Goal: Information Seeking & Learning: Find specific fact

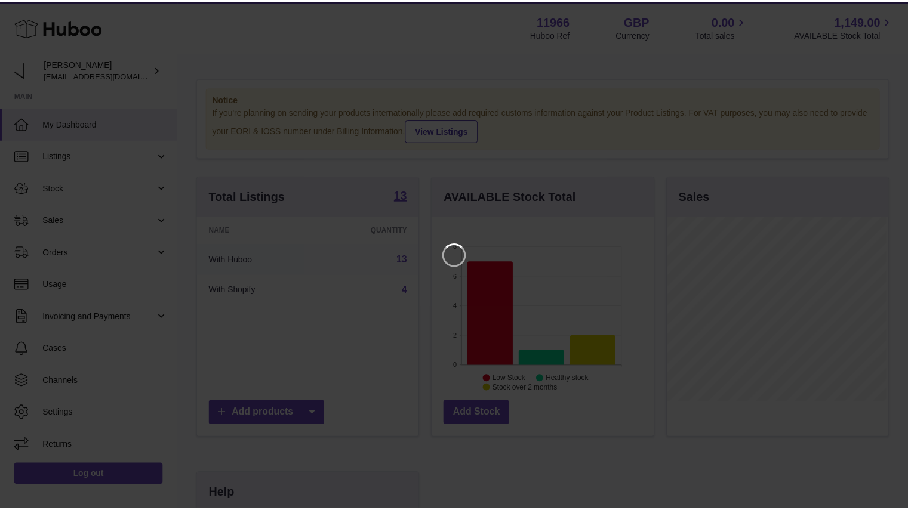
scroll to position [186, 224]
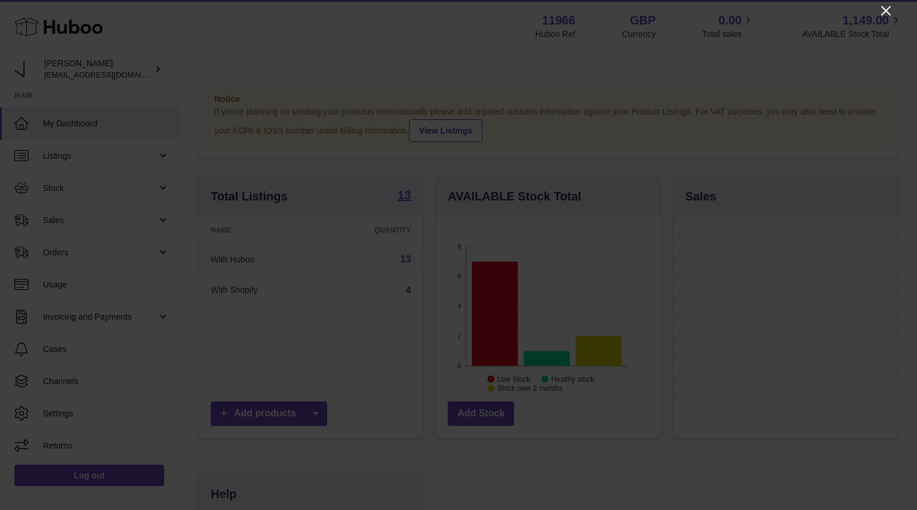
click at [883, 14] on icon "Close" at bounding box center [886, 11] width 14 height 14
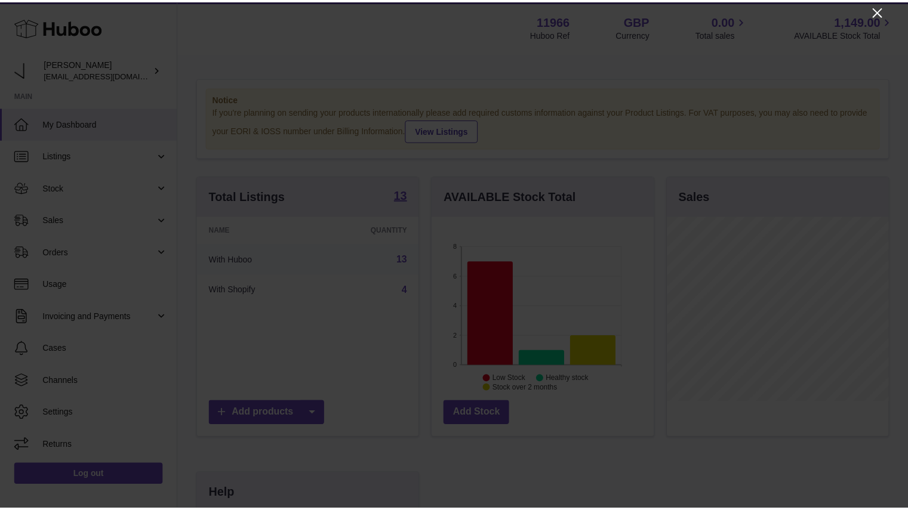
scroll to position [596752, 596716]
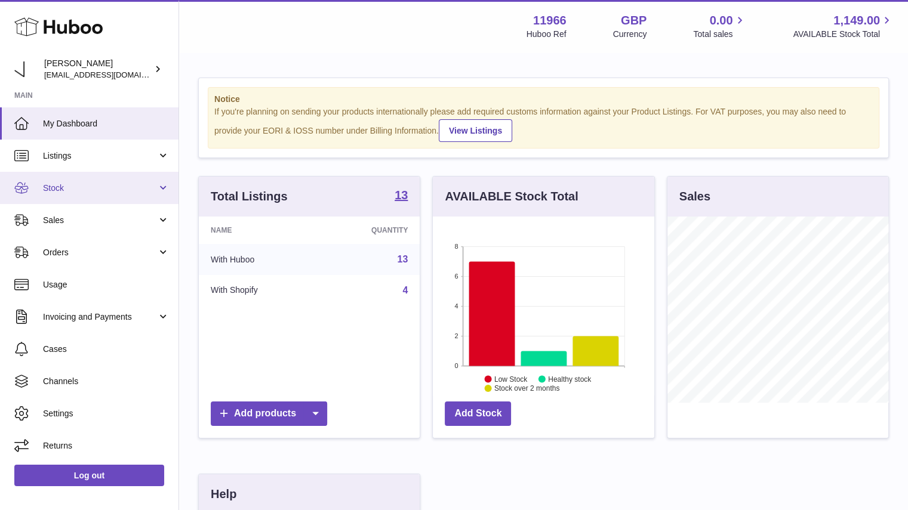
click at [100, 190] on span "Stock" at bounding box center [100, 188] width 114 height 11
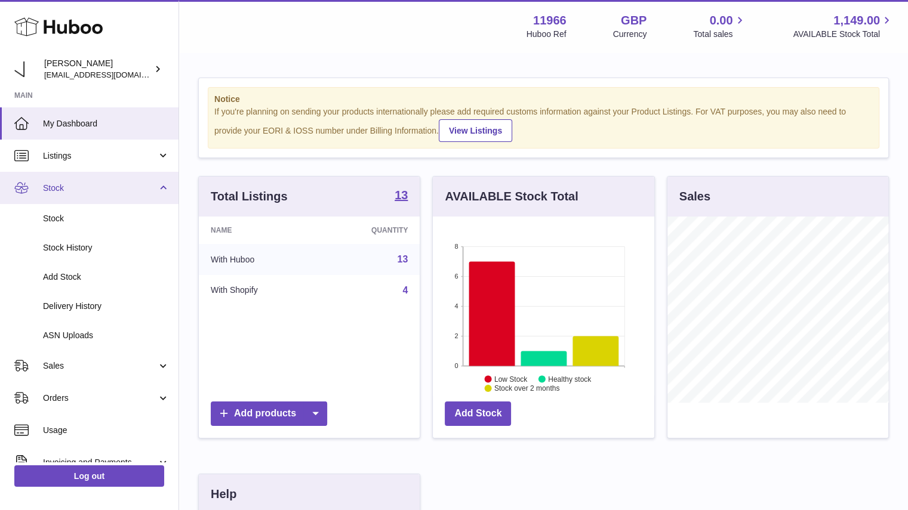
click at [107, 190] on span "Stock" at bounding box center [100, 188] width 114 height 11
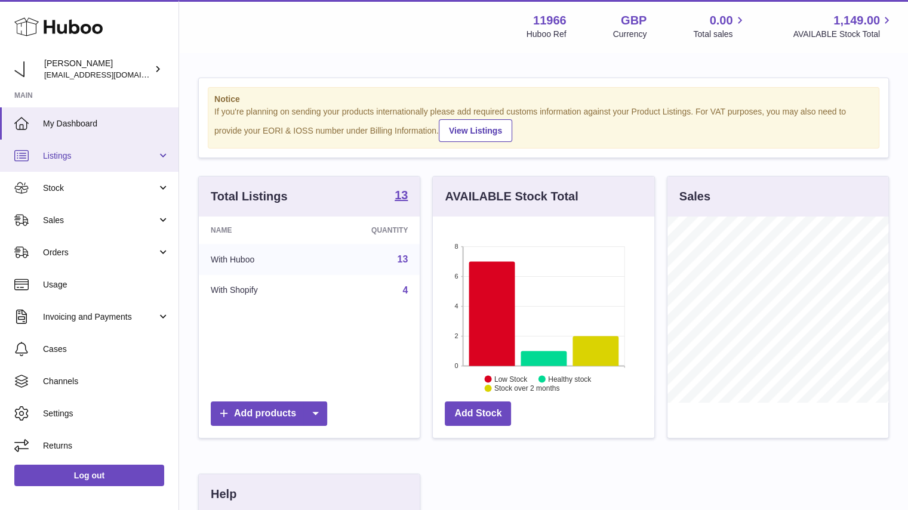
click at [104, 156] on span "Listings" at bounding box center [100, 155] width 114 height 11
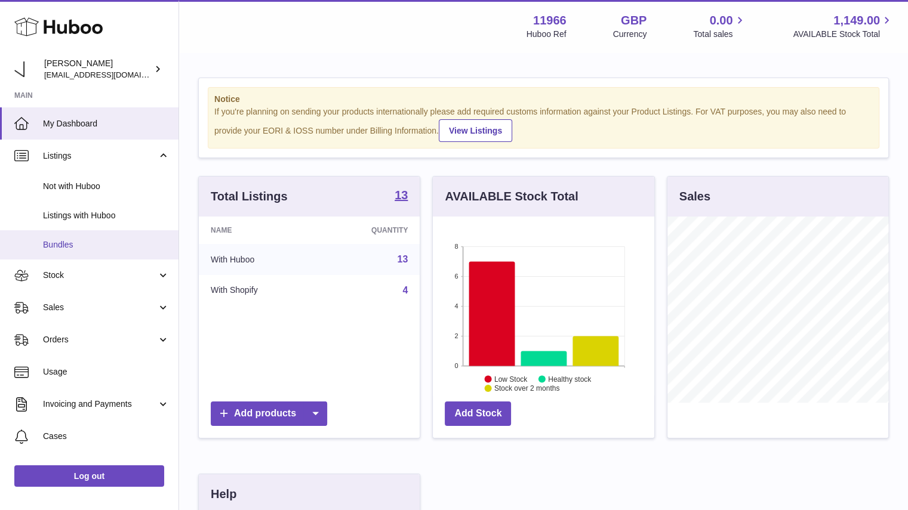
click at [100, 242] on span "Bundles" at bounding box center [106, 244] width 127 height 11
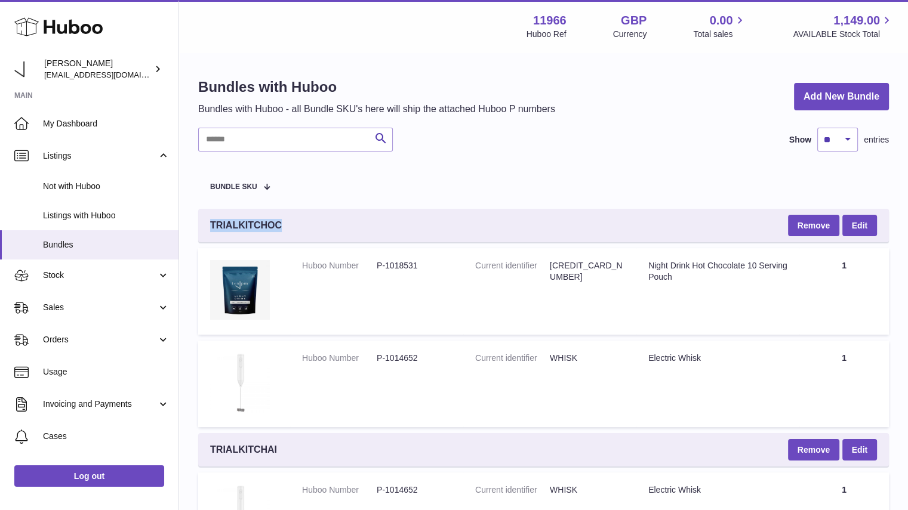
drag, startPoint x: 260, startPoint y: 221, endPoint x: 209, endPoint y: 221, distance: 51.3
click at [209, 221] on div "TRIALKITCHOC Remove Edit" at bounding box center [543, 225] width 691 height 33
copy span "TRIALKITCHOC"
click at [584, 261] on dd "[CREDIT_CARD_NUMBER]" at bounding box center [587, 271] width 75 height 23
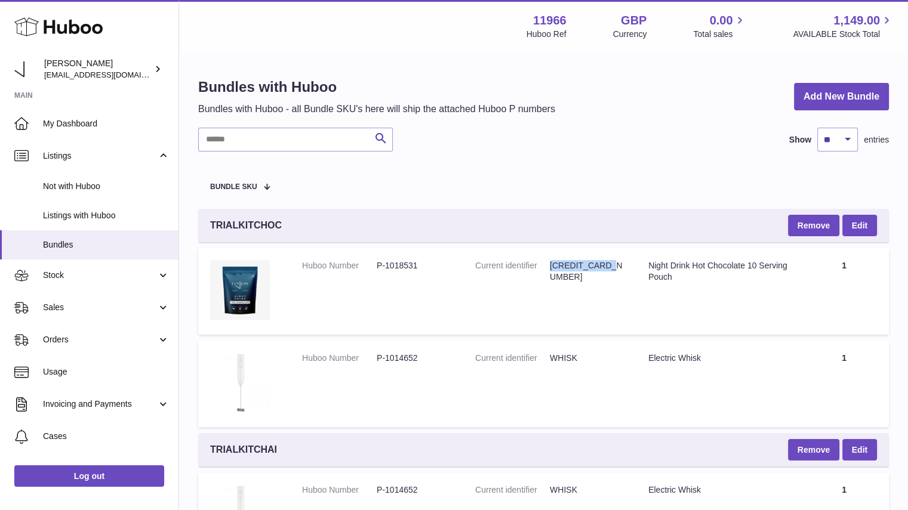
copy dd "[CREDIT_CARD_NUMBER]"
click at [559, 356] on dd "WHISK" at bounding box center [587, 358] width 75 height 11
copy dd "WHISK"
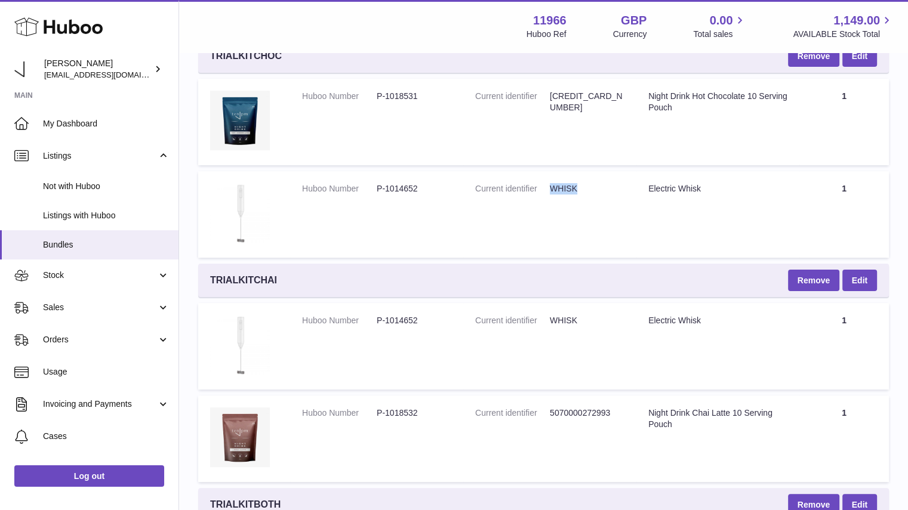
scroll to position [172, 0]
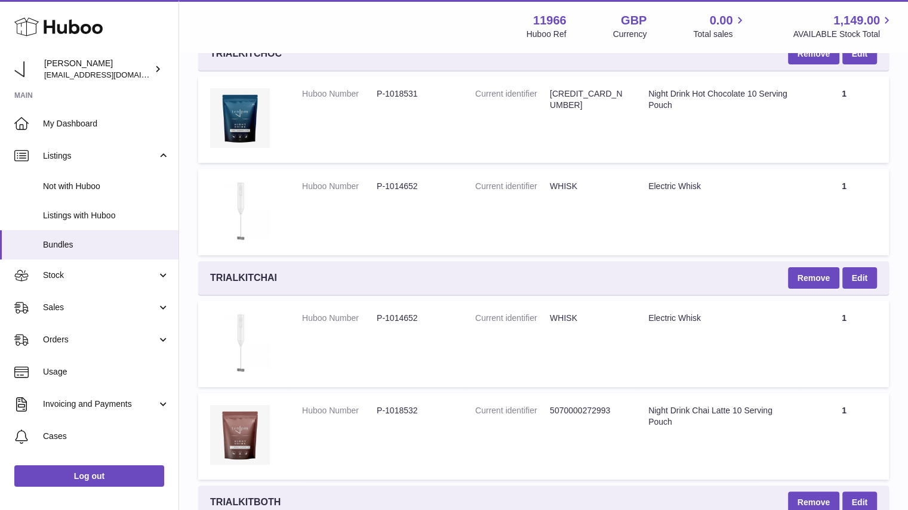
click at [239, 274] on span "TRIALKITCHAI" at bounding box center [243, 278] width 67 height 13
copy span "TRIALKITCHAI"
click at [584, 413] on dd "5070000272993" at bounding box center [587, 410] width 75 height 11
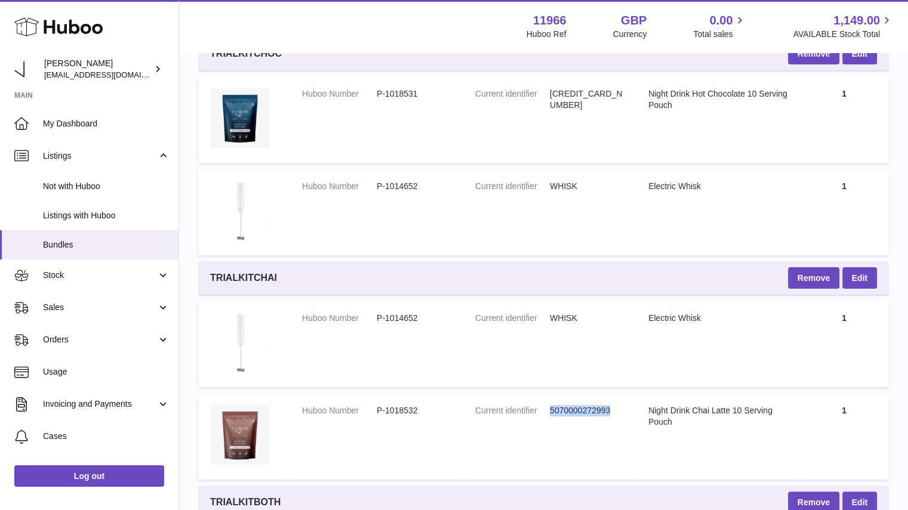
copy dd "5070000272993"
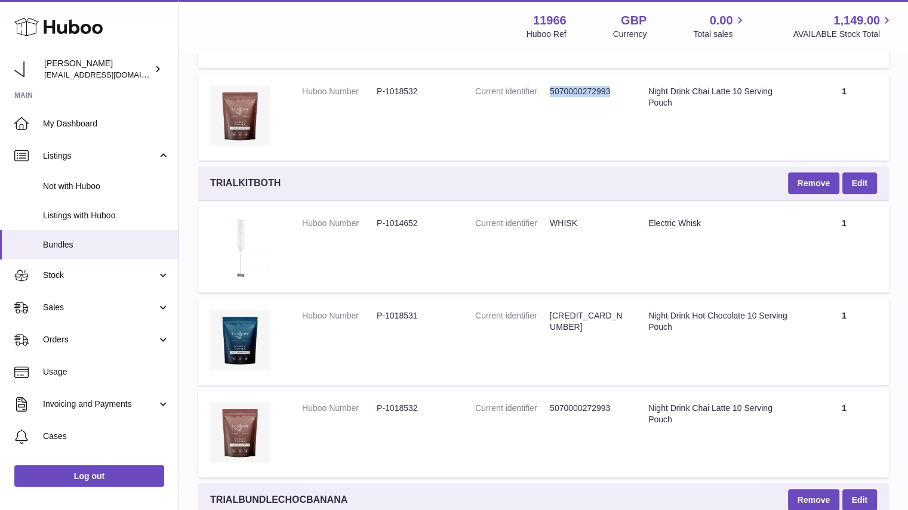
scroll to position [492, 0]
click at [248, 182] on span "TRIALKITBOTH" at bounding box center [245, 182] width 70 height 13
copy span "TRIALKITBOTH"
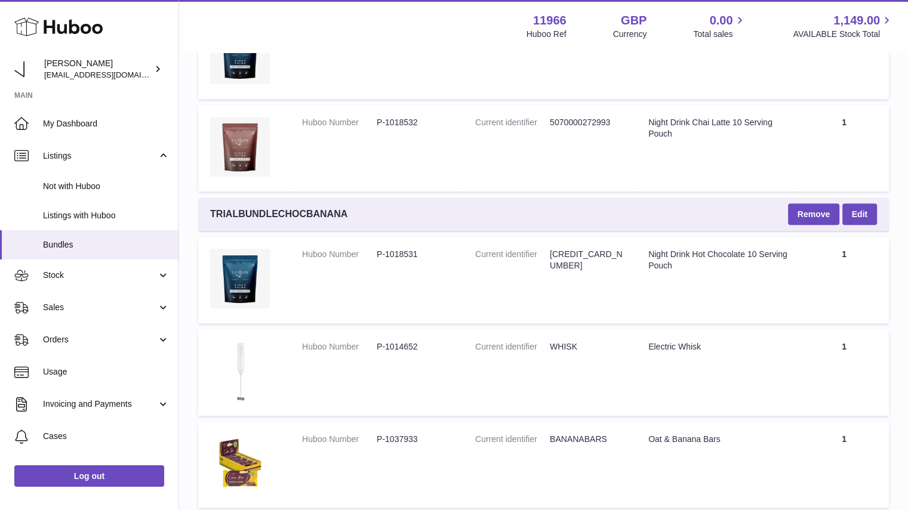
scroll to position [778, 0]
click at [320, 218] on span "TRIALBUNDLECHOCBANANA" at bounding box center [278, 213] width 137 height 13
copy span "TRIALBUNDLECHOCBANANA"
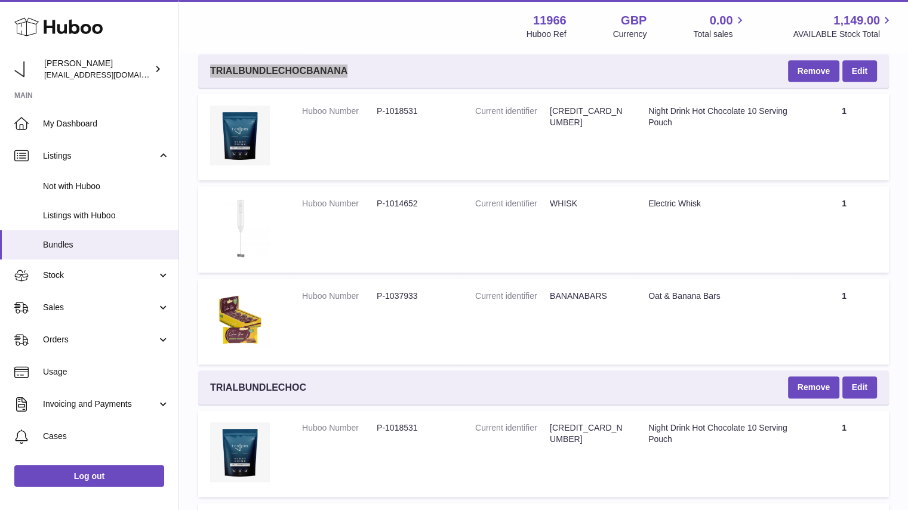
scroll to position [921, 0]
click at [575, 294] on dd "BANANABARS" at bounding box center [587, 295] width 75 height 11
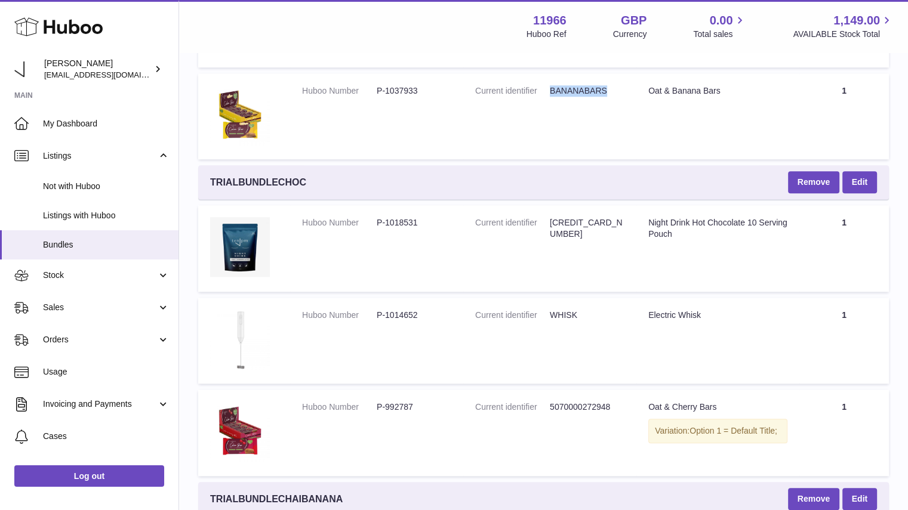
scroll to position [1127, 0]
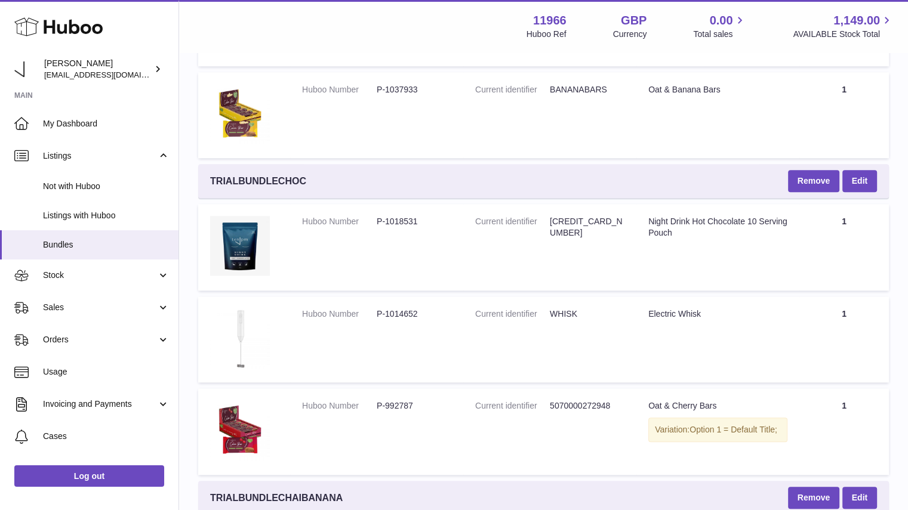
click at [253, 181] on span "TRIALBUNDLECHOC" at bounding box center [258, 181] width 96 height 13
copy span "TRIALBUNDLECHOC"
click at [599, 405] on dd "5070000272948" at bounding box center [587, 406] width 75 height 11
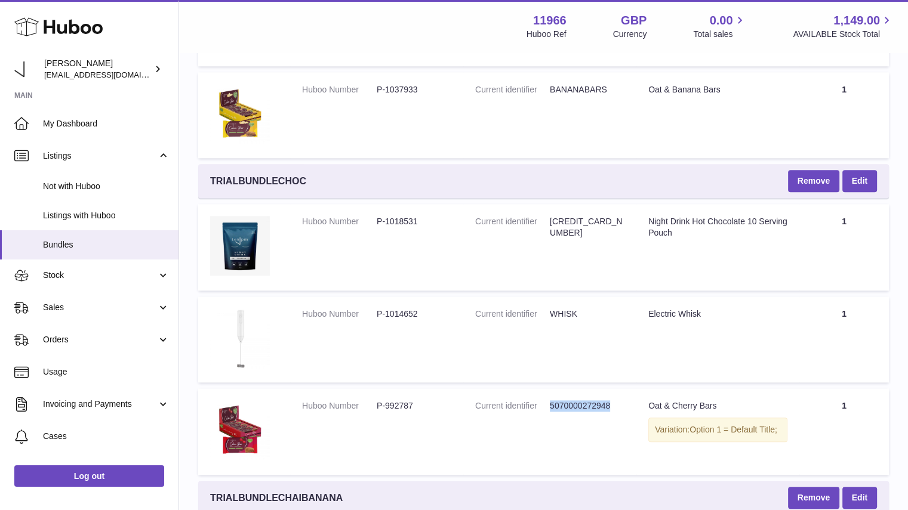
copy dd "5070000272948"
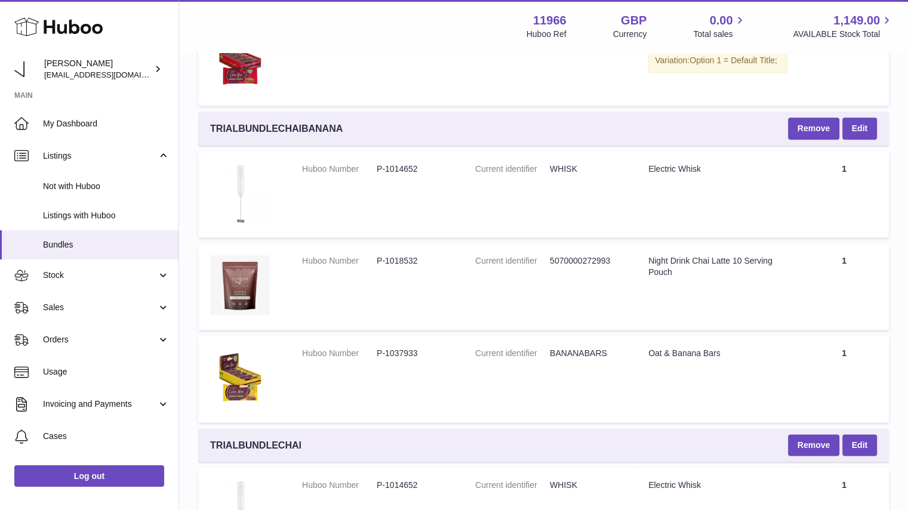
scroll to position [1499, 0]
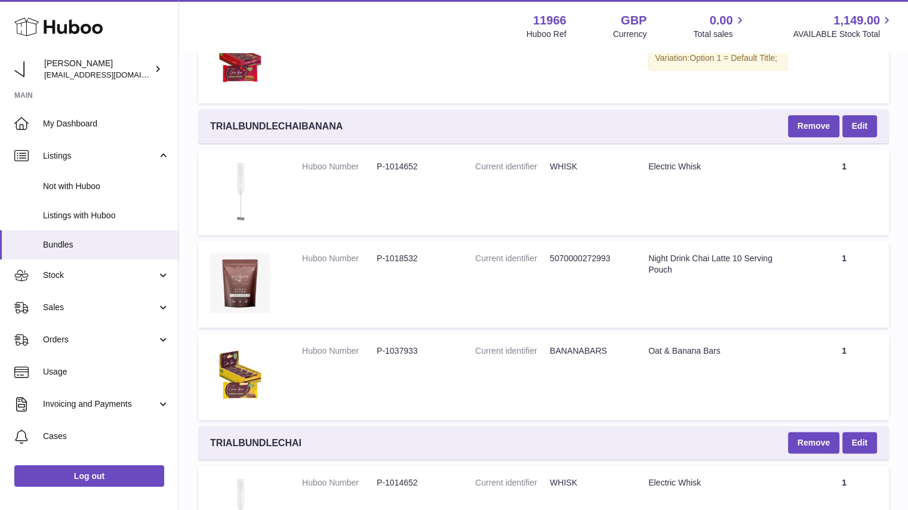
click at [278, 124] on span "TRIALBUNDLECHAIBANANA" at bounding box center [276, 126] width 133 height 13
copy span "TRIALBUNDLECHAIBANANA"
click at [590, 259] on dd "5070000272993" at bounding box center [587, 258] width 75 height 11
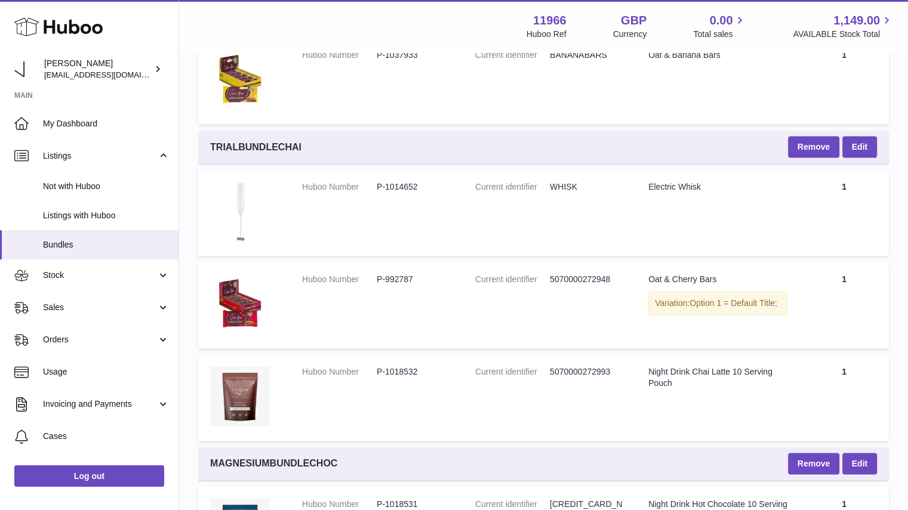
scroll to position [1798, 0]
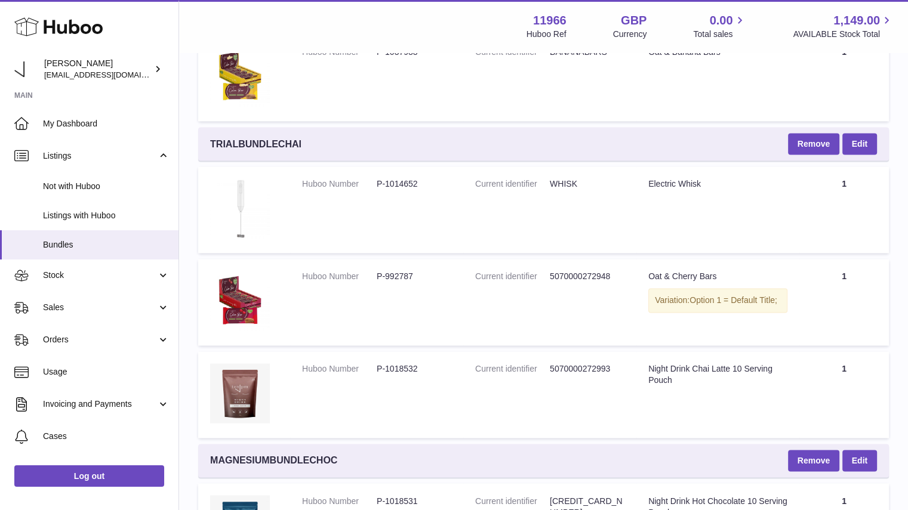
click at [269, 141] on span "TRIALBUNDLECHAI" at bounding box center [255, 144] width 91 height 13
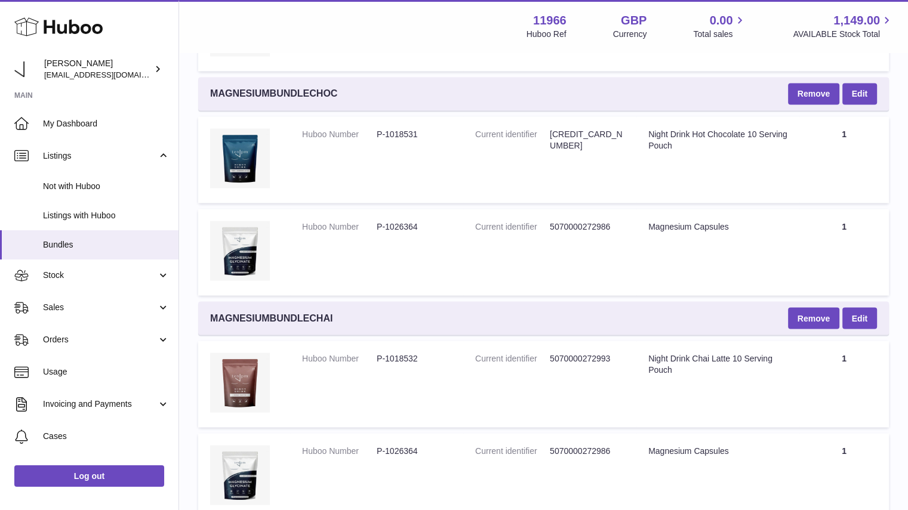
scroll to position [2166, 0]
click at [306, 87] on span "MAGNESIUMBUNDLECHOC" at bounding box center [273, 93] width 127 height 13
click at [573, 221] on dd "5070000272986" at bounding box center [587, 225] width 75 height 11
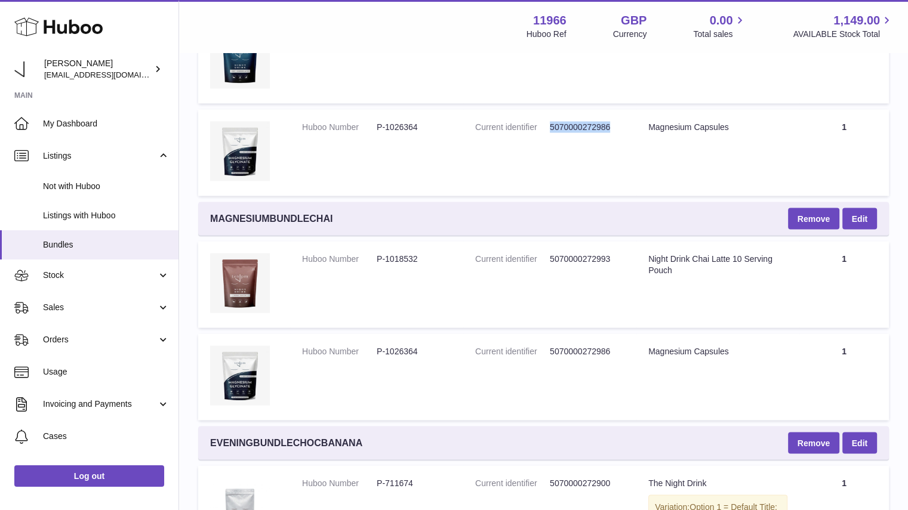
scroll to position [2266, 0]
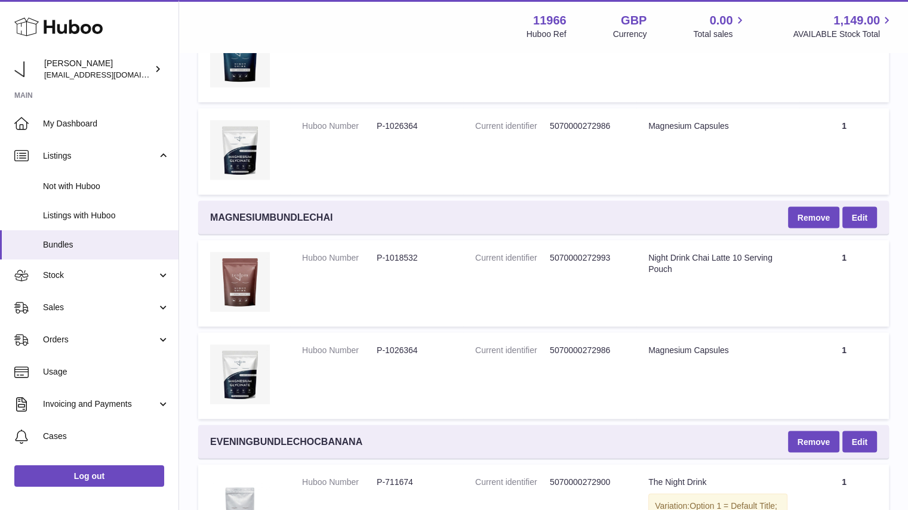
click at [279, 215] on span "MAGNESIUMBUNDLECHAI" at bounding box center [271, 217] width 122 height 13
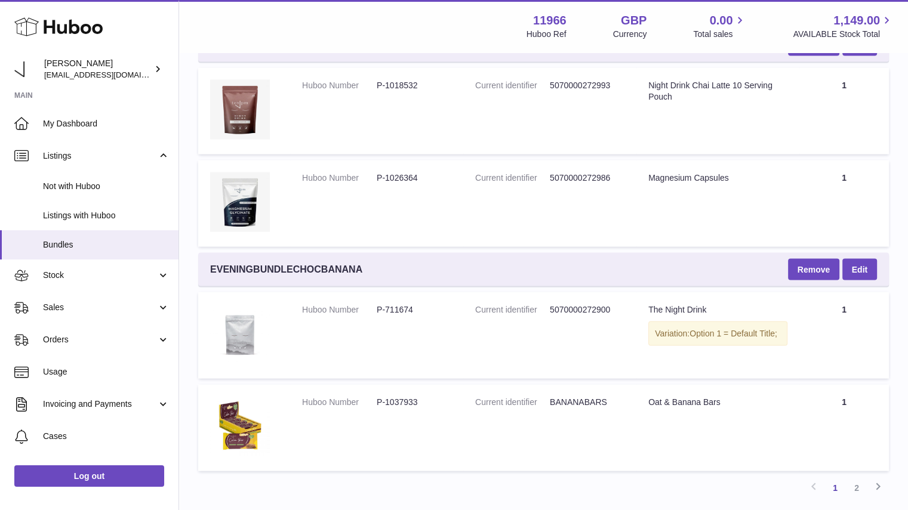
scroll to position [2526, 0]
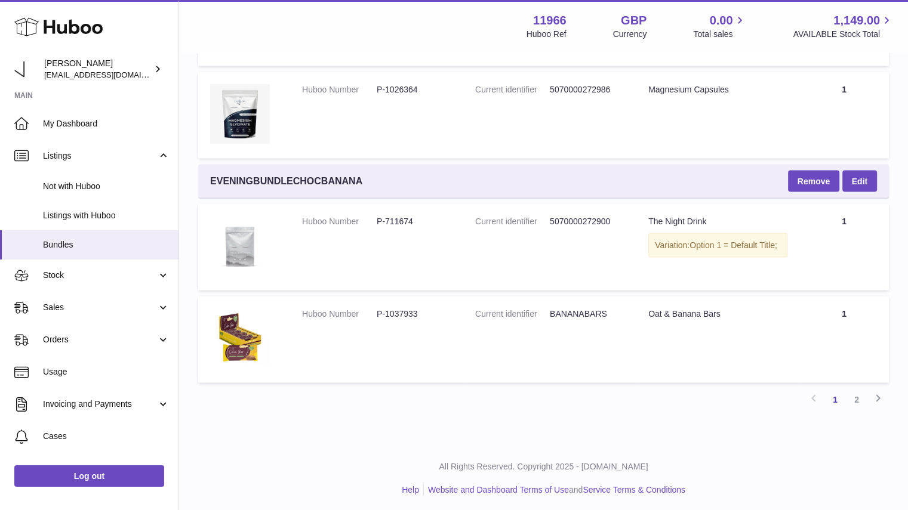
click at [287, 175] on span "EVENINGBUNDLECHOCBANANA" at bounding box center [286, 181] width 152 height 13
click at [581, 216] on dd "5070000272900" at bounding box center [587, 221] width 75 height 11
click at [860, 393] on link "2" at bounding box center [856, 399] width 21 height 21
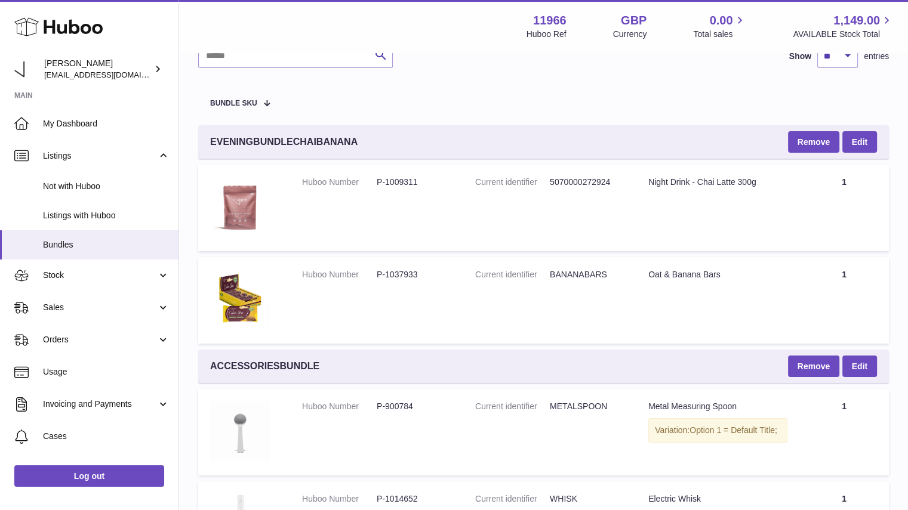
scroll to position [84, 0]
click at [318, 140] on span "EVENINGBUNDLECHAIBANANA" at bounding box center [283, 141] width 147 height 13
click at [591, 183] on dd "5070000272924" at bounding box center [587, 181] width 75 height 11
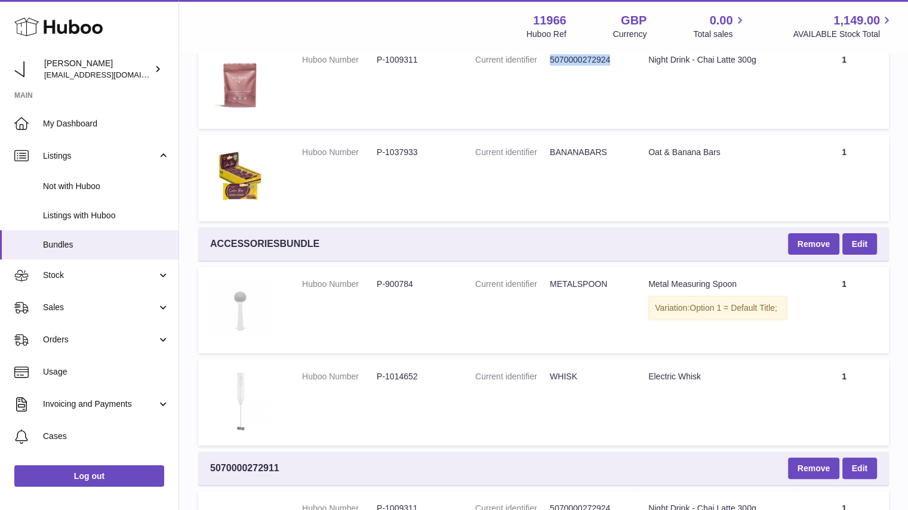
scroll to position [336, 0]
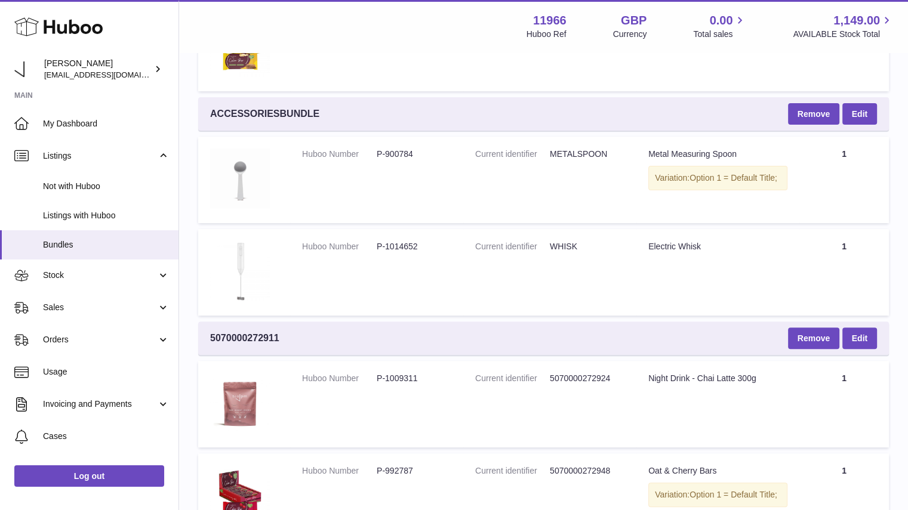
click at [261, 109] on span "ACCESSORIESBUNDLE" at bounding box center [264, 113] width 109 height 13
click at [577, 155] on dd "METALSPOON" at bounding box center [587, 154] width 75 height 11
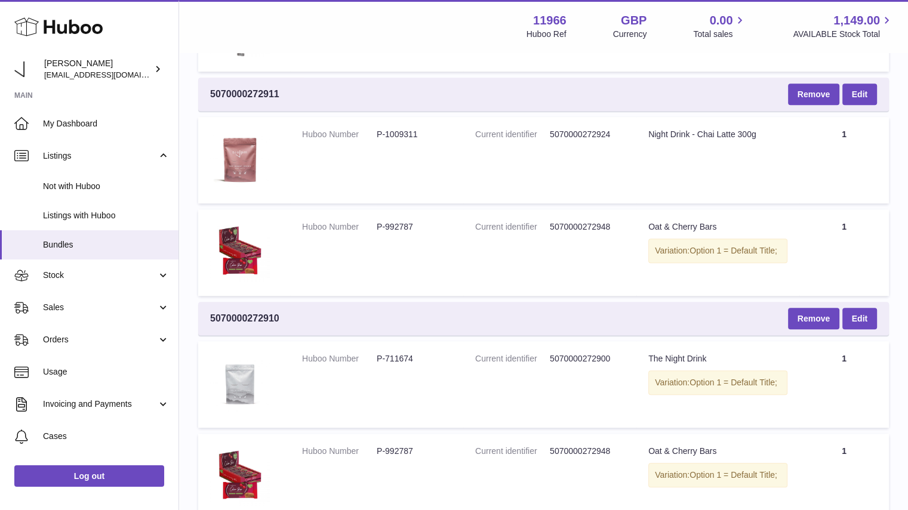
scroll to position [580, 0]
click at [259, 97] on span "5070000272911" at bounding box center [244, 94] width 69 height 13
click at [585, 131] on dd "5070000272924" at bounding box center [587, 135] width 75 height 11
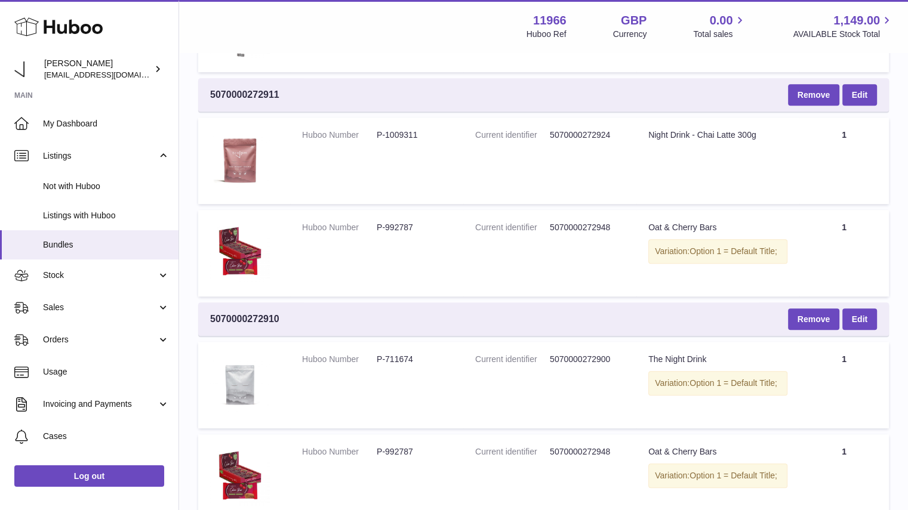
click at [593, 222] on dd "5070000272948" at bounding box center [587, 227] width 75 height 11
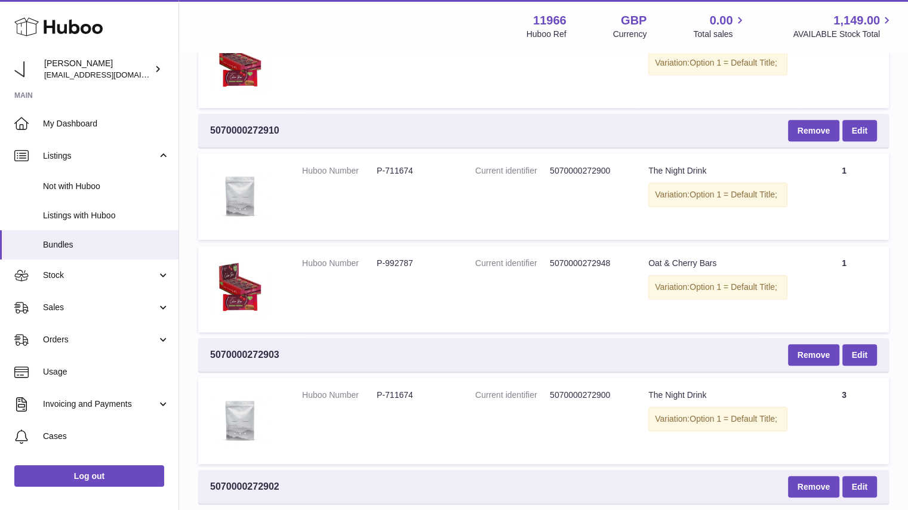
scroll to position [778, 0]
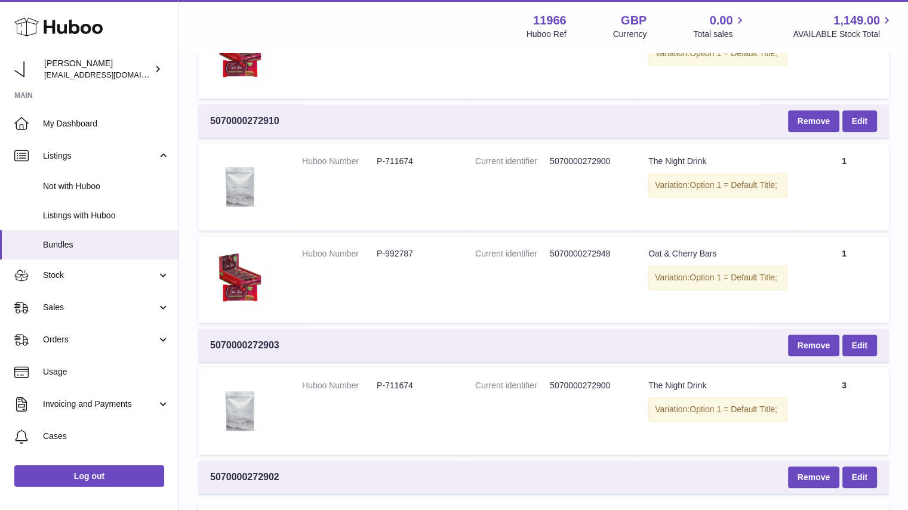
click at [262, 116] on span "5070000272910" at bounding box center [244, 121] width 69 height 13
click at [583, 159] on dd "5070000272900" at bounding box center [587, 161] width 75 height 11
click at [581, 250] on dd "5070000272948" at bounding box center [587, 253] width 75 height 11
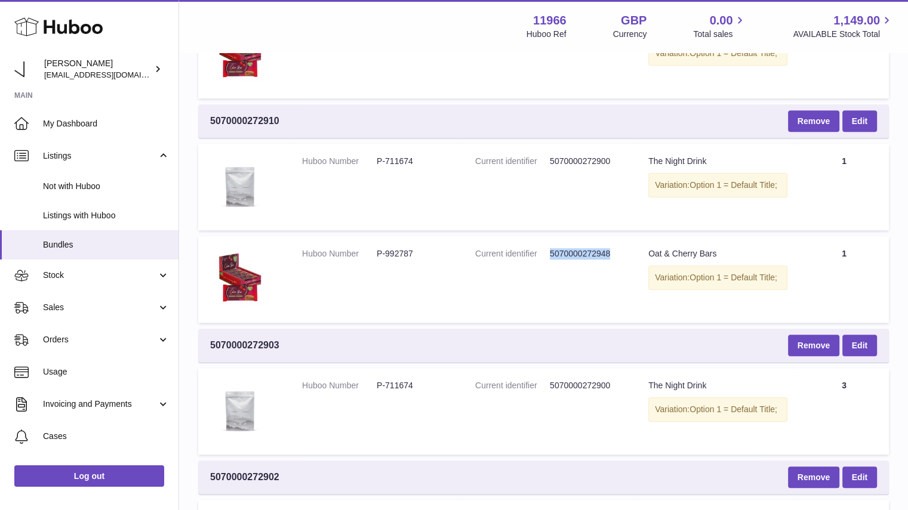
click at [581, 250] on dd "5070000272948" at bounding box center [587, 253] width 75 height 11
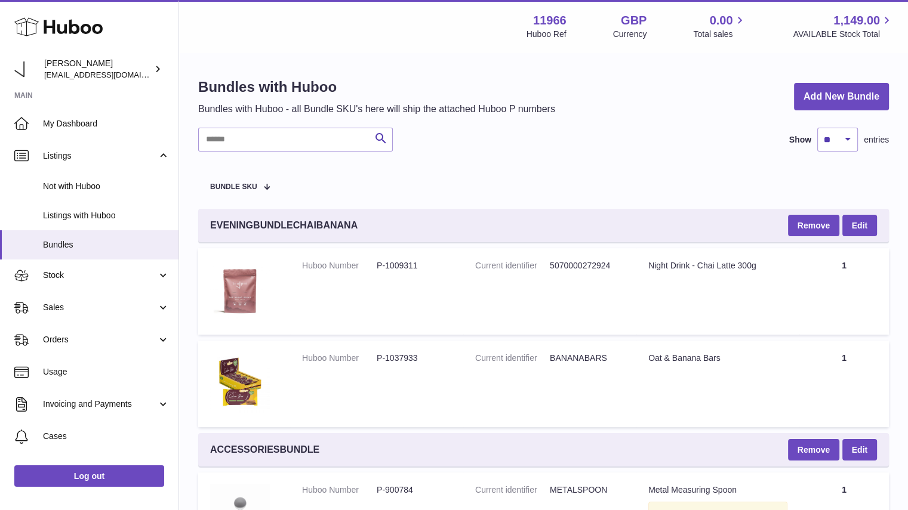
scroll to position [210, 0]
